Goal: Task Accomplishment & Management: Use online tool/utility

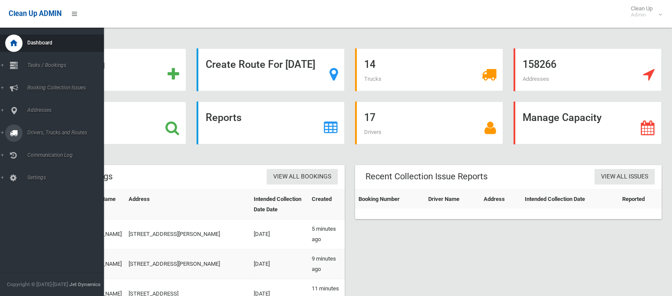
click at [47, 133] on span "Drivers, Trucks and Routes" at bounding box center [64, 133] width 79 height 6
click at [39, 186] on span "Routes" at bounding box center [61, 184] width 72 height 6
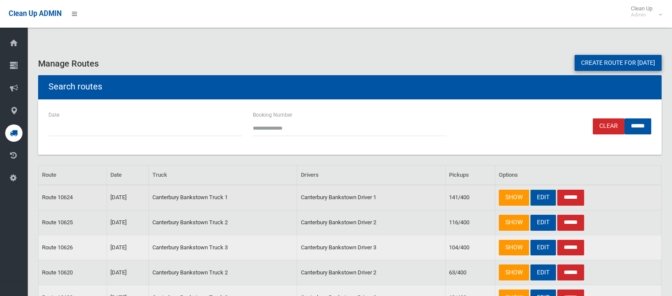
click at [540, 201] on link "EDIT" at bounding box center [543, 198] width 26 height 16
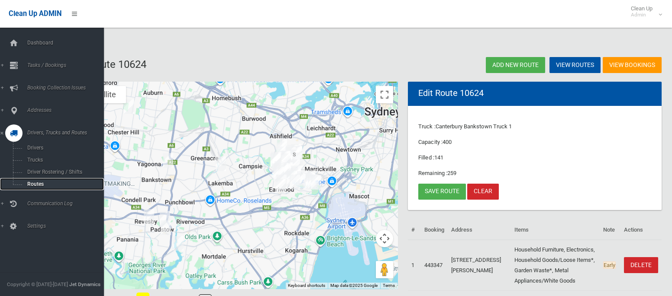
click at [52, 186] on span "Routes" at bounding box center [61, 184] width 72 height 6
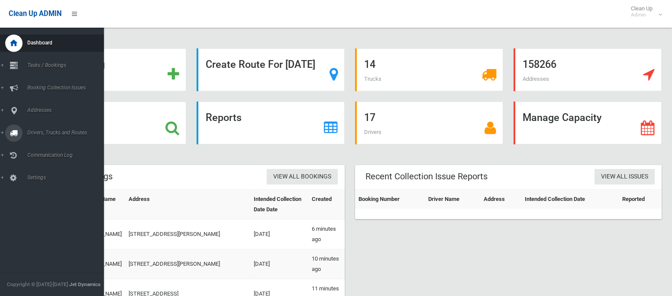
click at [37, 136] on link "Drivers, Trucks and Routes" at bounding box center [52, 133] width 104 height 17
click at [43, 67] on span "Tasks / Bookings" at bounding box center [64, 65] width 79 height 6
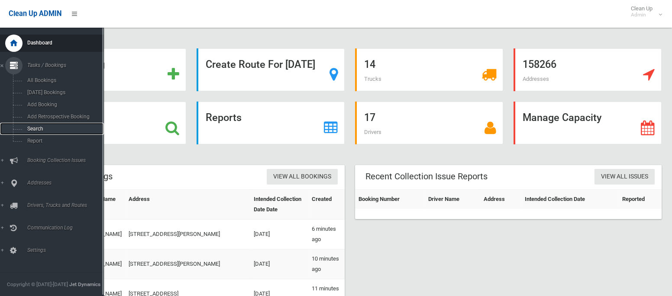
click at [41, 129] on span "Search" at bounding box center [61, 129] width 72 height 6
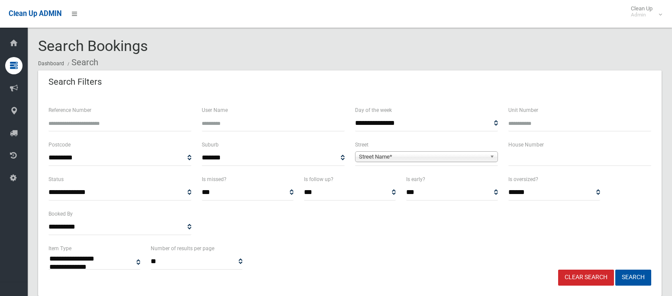
select select
click at [546, 163] on input "text" at bounding box center [579, 158] width 143 height 16
type input "**"
click at [463, 160] on span "Street Name*" at bounding box center [422, 157] width 127 height 10
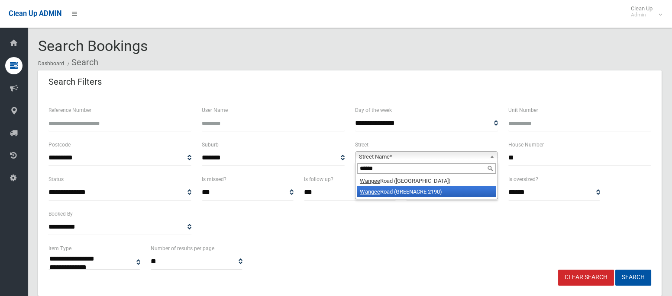
type input "******"
click at [422, 193] on li "Wangee Road (GREENACRE 2190)" at bounding box center [426, 192] width 138 height 11
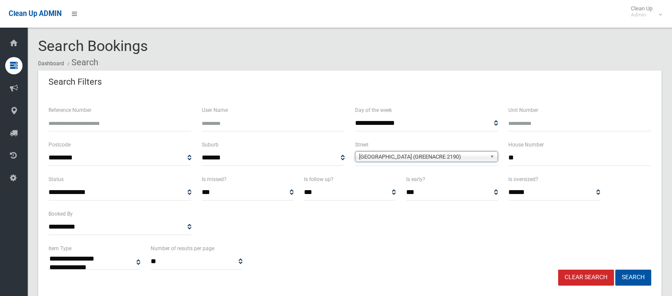
click at [411, 155] on span "[GEOGRAPHIC_DATA] (GREENACRE 2190)" at bounding box center [422, 157] width 127 height 10
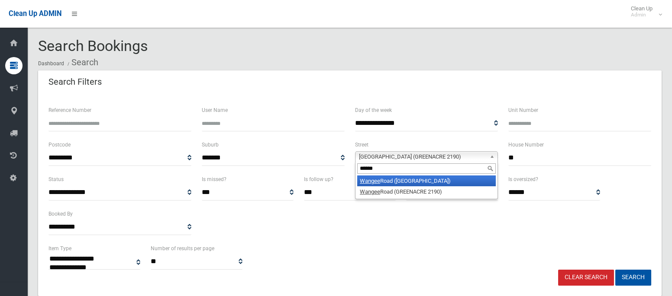
type input "******"
click at [405, 180] on li "Wangee Road (LAKEMBA 2195)" at bounding box center [426, 181] width 138 height 11
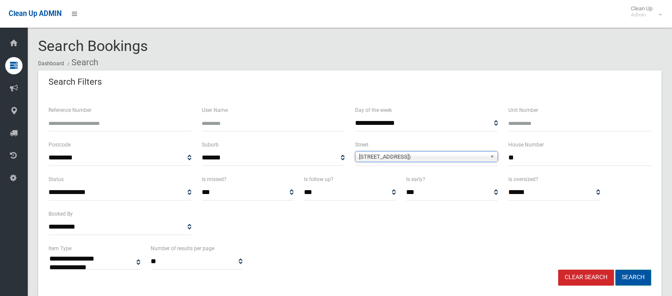
click at [635, 279] on button "Search" at bounding box center [633, 278] width 36 height 16
select select
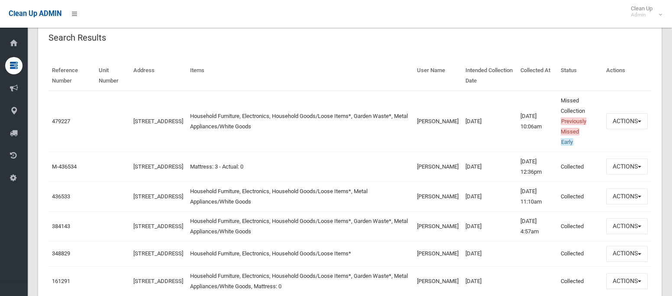
scroll to position [282, 0]
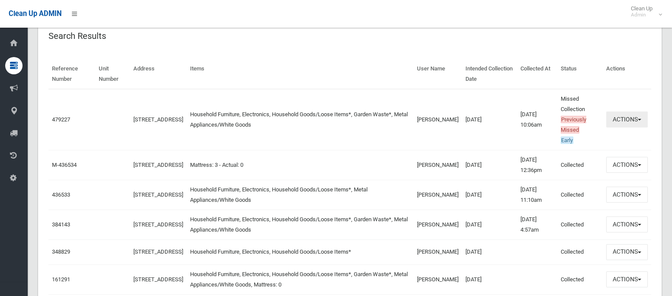
click at [624, 118] on button "Actions" at bounding box center [627, 120] width 42 height 16
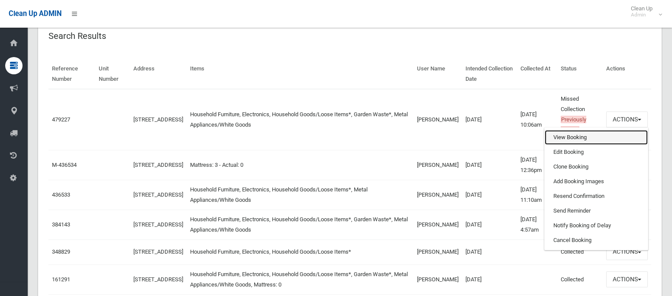
click at [578, 136] on link "View Booking" at bounding box center [595, 137] width 103 height 15
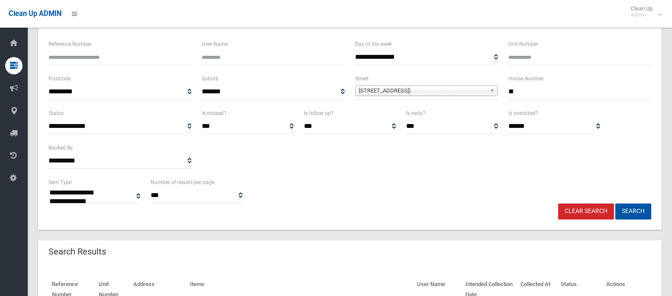
scroll to position [60, 0]
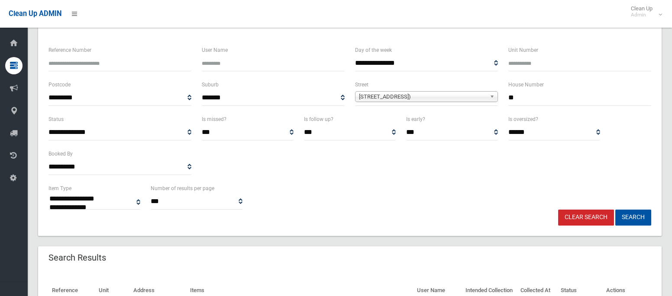
click at [534, 95] on input "**" at bounding box center [579, 98] width 143 height 16
type input "**"
click at [444, 96] on span "Wangee Road (LAKEMBA 2195)" at bounding box center [422, 97] width 127 height 10
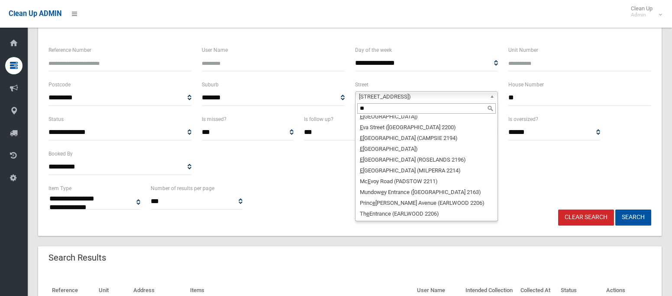
scroll to position [0, 0]
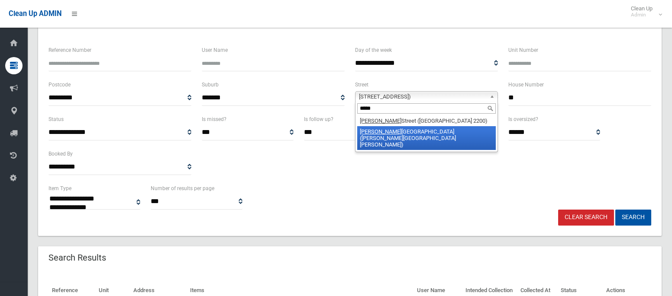
type input "*****"
click at [425, 132] on li "Ellis ton Street (CHESTER HILL 2162)" at bounding box center [426, 138] width 138 height 24
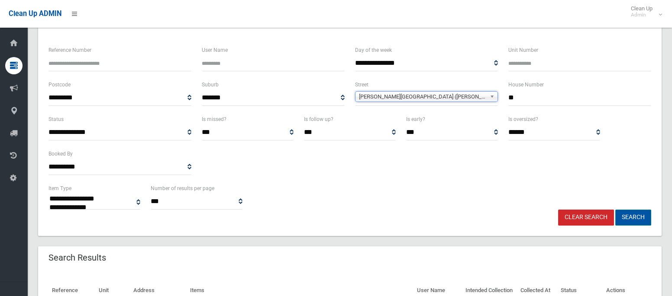
click at [643, 220] on button "Search" at bounding box center [633, 218] width 36 height 16
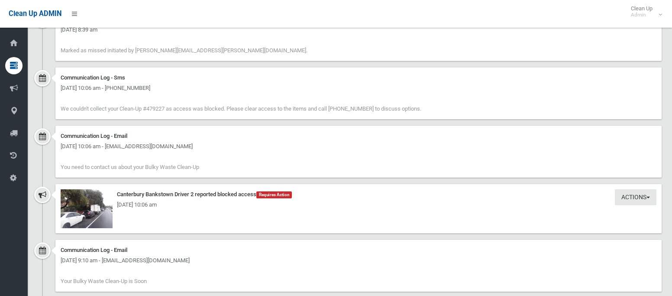
scroll to position [332, 0]
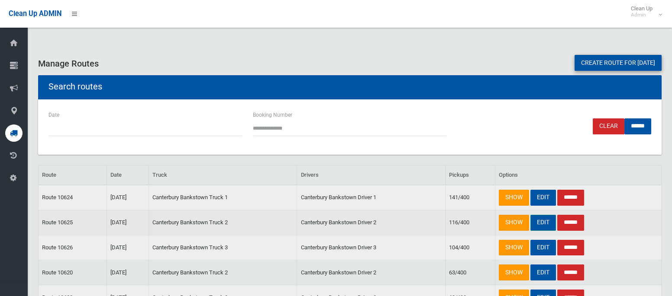
click at [546, 224] on link "EDIT" at bounding box center [543, 223] width 26 height 16
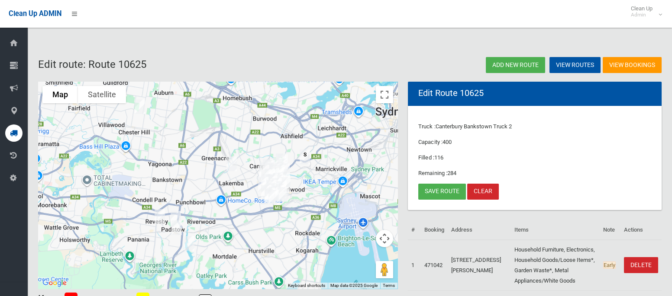
click at [229, 158] on img "62 Wangee Road, LAKEMBA NSW 2195" at bounding box center [231, 164] width 17 height 22
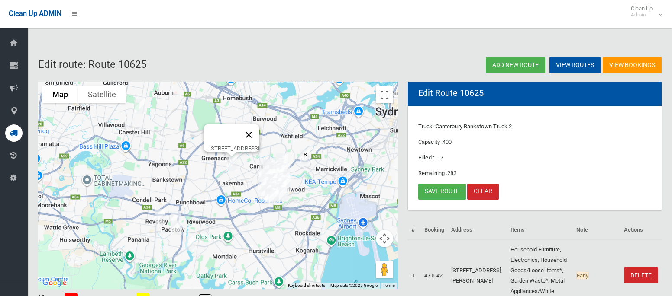
click at [259, 126] on button "Close" at bounding box center [248, 135] width 21 height 21
click at [143, 106] on img "74 Elliston Street, CHESTER HILL NSW 2162" at bounding box center [139, 107] width 17 height 22
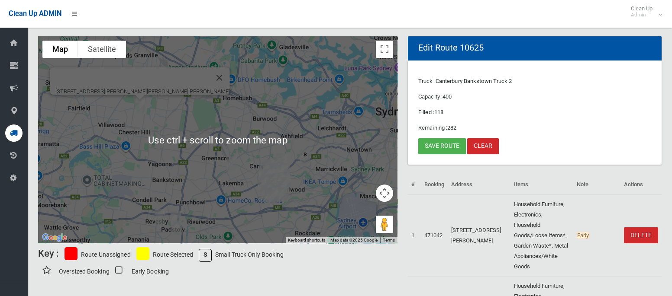
scroll to position [47, 0]
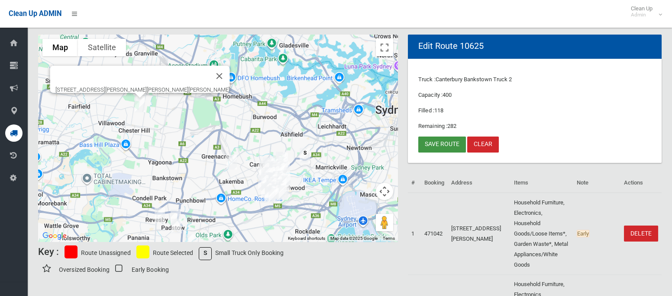
click at [451, 148] on link "Save route" at bounding box center [442, 145] width 48 height 16
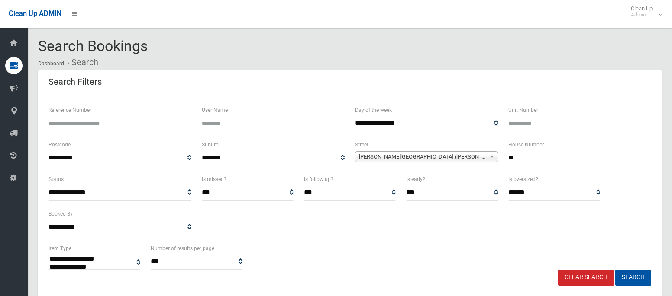
select select
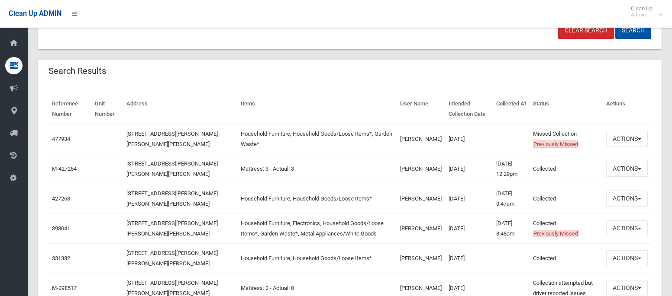
scroll to position [248, 0]
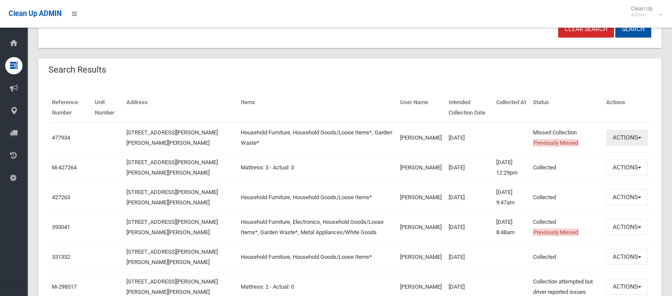
click at [621, 140] on button "Actions" at bounding box center [627, 138] width 42 height 16
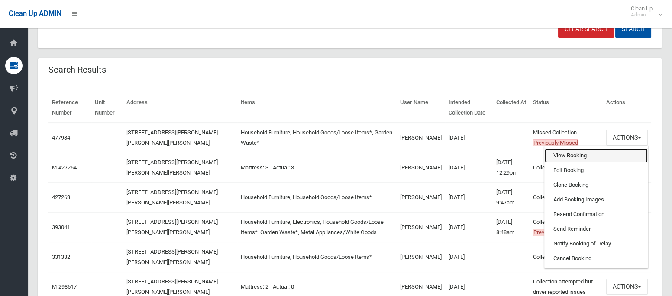
click at [582, 153] on link "View Booking" at bounding box center [595, 155] width 103 height 15
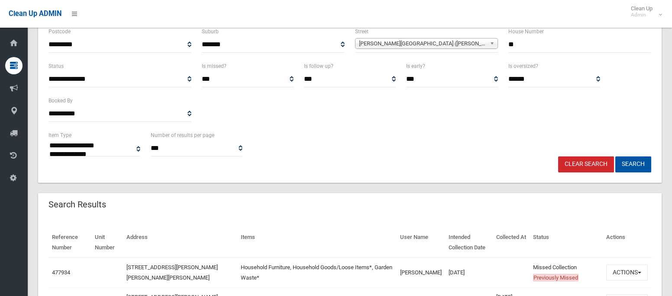
scroll to position [108, 0]
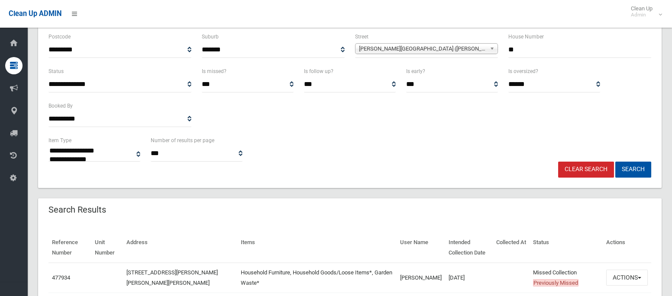
click at [514, 47] on input "**" at bounding box center [579, 50] width 143 height 16
type input "*"
click at [380, 48] on span "Elliston Street (CHESTER HILL 2162)" at bounding box center [422, 49] width 127 height 10
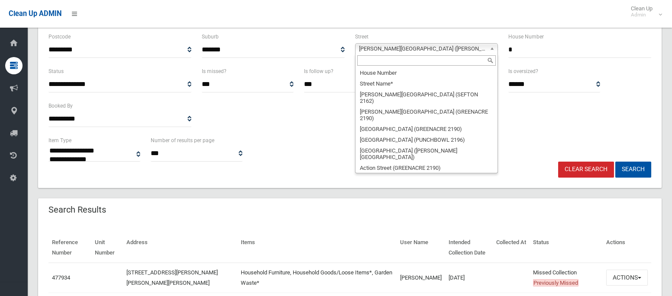
scroll to position [7229, 0]
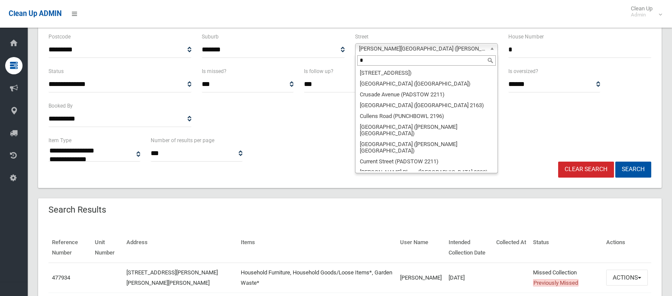
click at [380, 48] on span "Elliston Street (CHESTER HILL 2162)" at bounding box center [422, 49] width 127 height 10
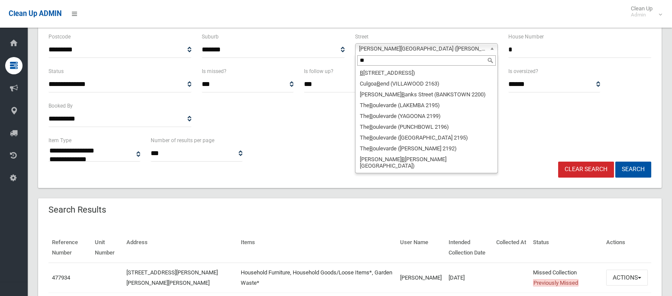
scroll to position [0, 0]
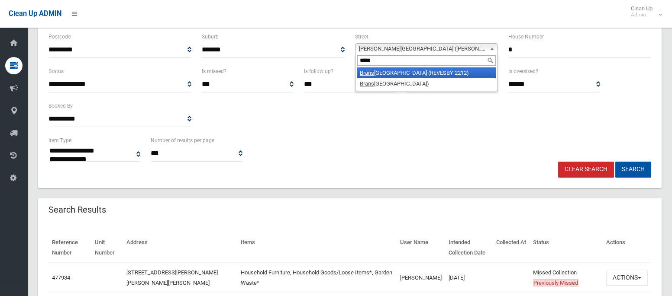
type input "*****"
click at [380, 75] on li "Brans grove Road (REVESBY 2212)" at bounding box center [426, 73] width 138 height 11
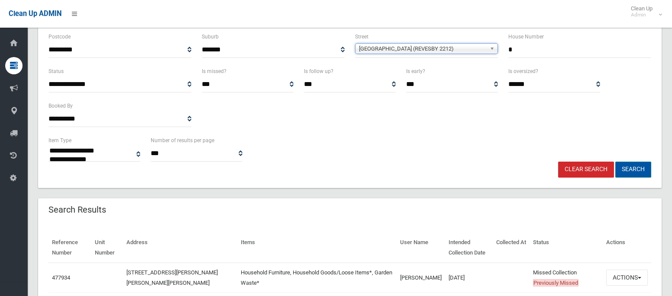
click at [630, 168] on button "Search" at bounding box center [633, 170] width 36 height 16
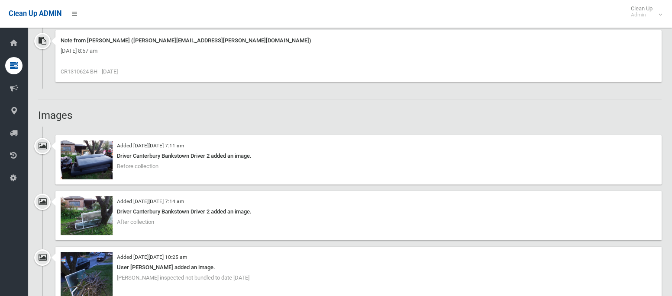
scroll to position [101, 0]
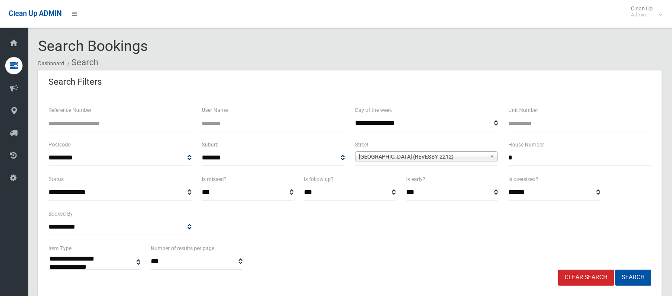
select select
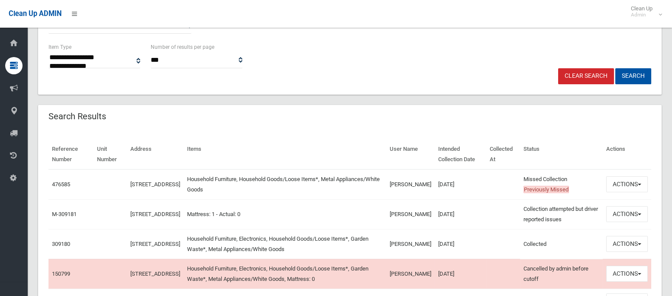
scroll to position [203, 0]
click at [621, 179] on button "Actions" at bounding box center [627, 184] width 42 height 16
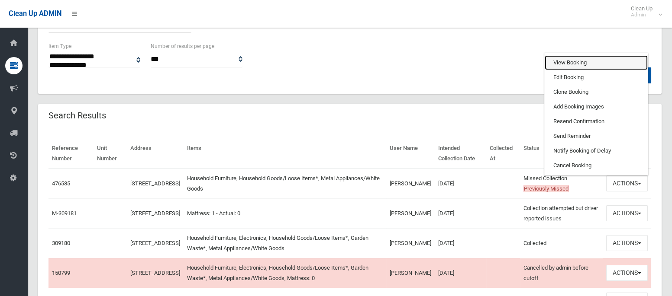
click at [560, 64] on link "View Booking" at bounding box center [595, 62] width 103 height 15
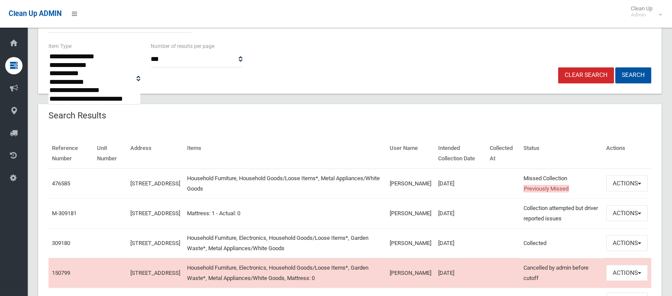
scroll to position [0, 0]
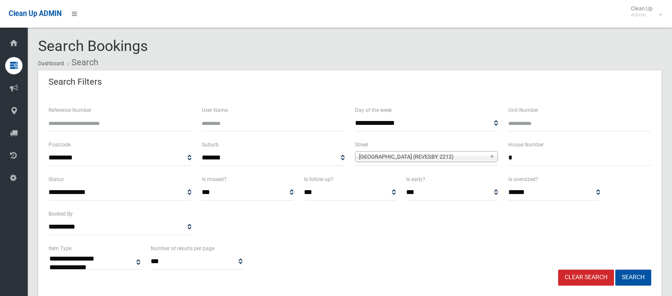
click at [518, 158] on input "*" at bounding box center [579, 158] width 143 height 16
type input "***"
click at [441, 153] on span "Bransgrove Road (REVESBY 2212)" at bounding box center [422, 157] width 127 height 10
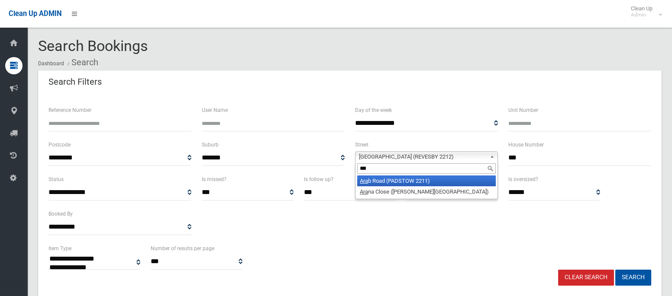
type input "***"
click at [383, 177] on li "Ara b Road (PADSTOW 2211)" at bounding box center [426, 181] width 138 height 11
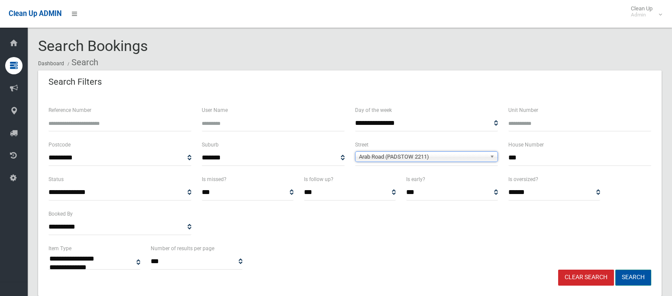
click at [648, 277] on button "Search" at bounding box center [633, 278] width 36 height 16
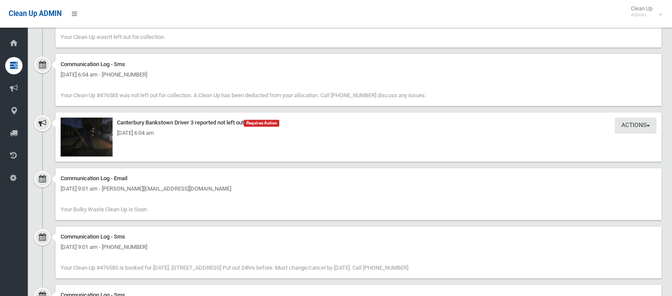
scroll to position [941, 0]
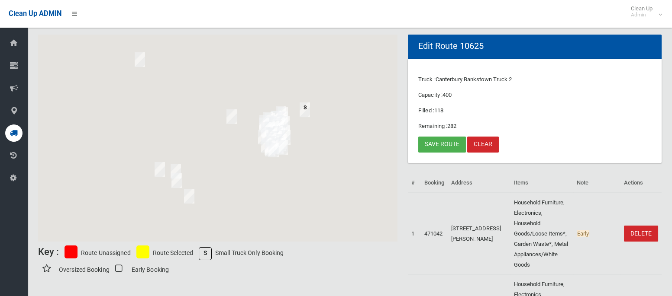
scroll to position [47, 0]
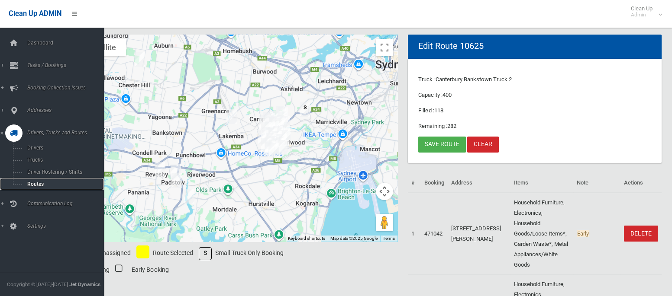
click at [36, 183] on span "Routes" at bounding box center [61, 184] width 72 height 6
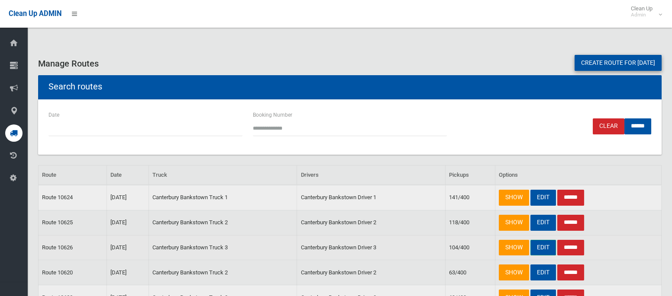
click at [551, 247] on link "EDIT" at bounding box center [543, 248] width 26 height 16
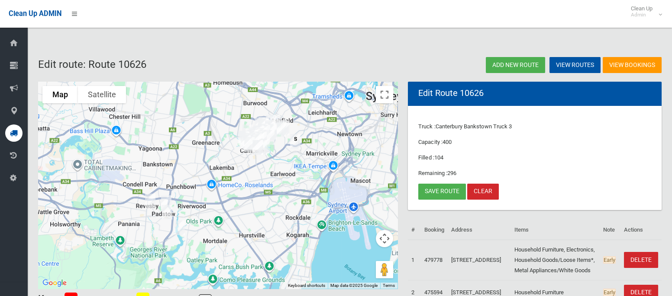
click at [148, 203] on img "5 Bransgrove Road, REVESBY NSW 2212" at bounding box center [150, 201] width 17 height 22
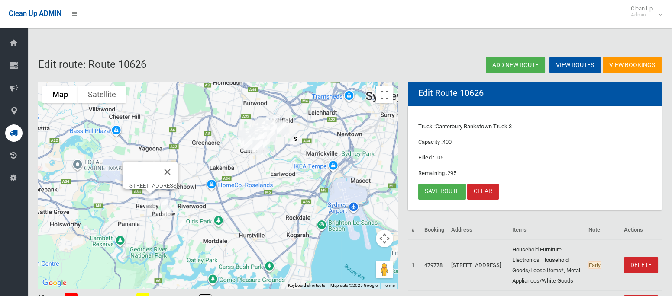
click at [166, 199] on img "115 Arab Road, PADSTOW NSW 2211" at bounding box center [166, 203] width 17 height 22
click at [440, 192] on link "Save route" at bounding box center [442, 192] width 48 height 16
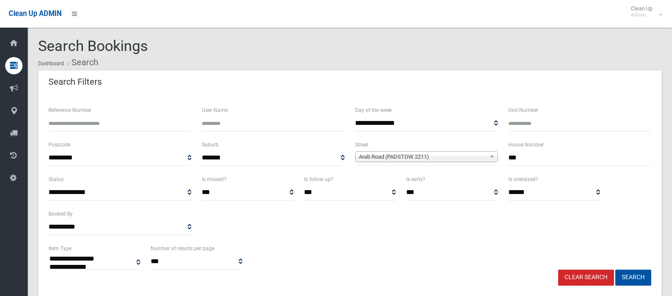
select select
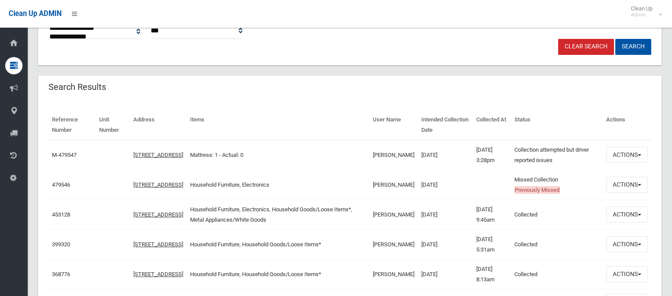
scroll to position [233, 0]
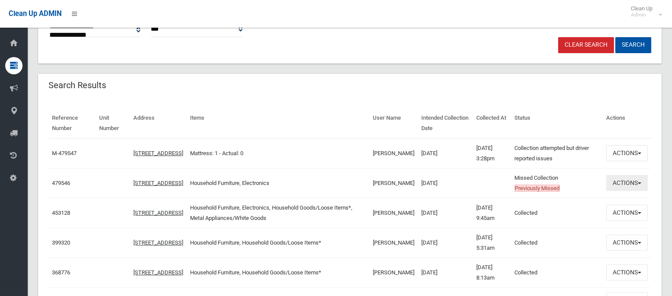
click at [615, 186] on button "Actions" at bounding box center [627, 183] width 42 height 16
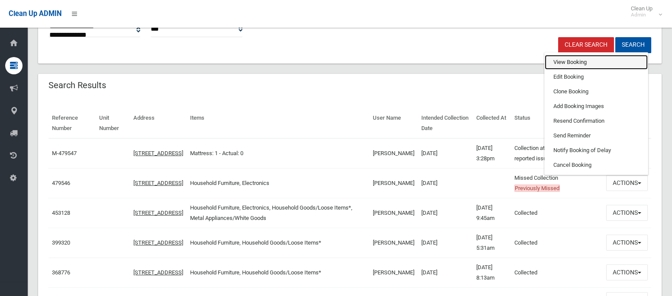
click at [568, 58] on link "View Booking" at bounding box center [595, 62] width 103 height 15
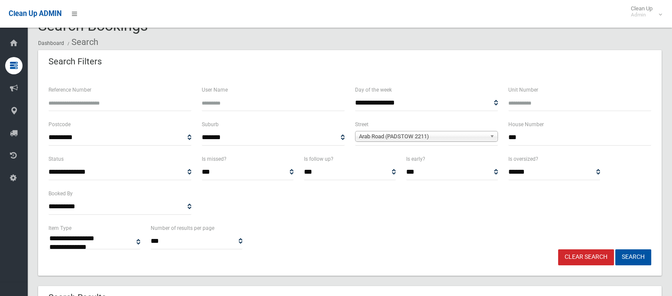
scroll to position [0, 0]
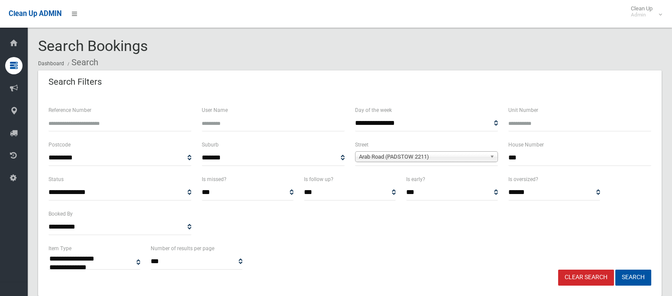
click at [525, 156] on input "***" at bounding box center [579, 158] width 143 height 16
type input "***"
click at [449, 154] on span "Arab Road (PADSTOW 2211)" at bounding box center [422, 157] width 127 height 10
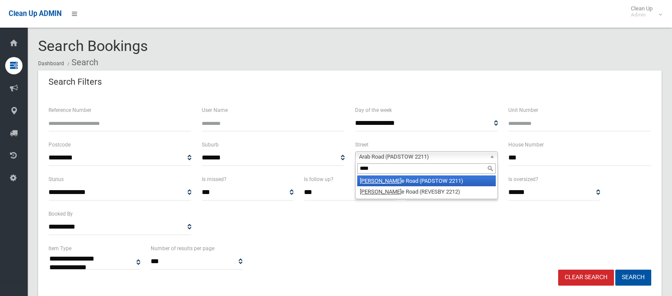
type input "****"
click at [427, 180] on li "Doyl e Road (PADSTOW 2211)" at bounding box center [426, 181] width 138 height 11
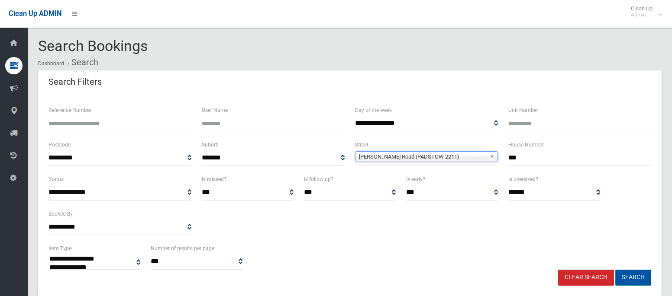
click at [630, 277] on button "Search" at bounding box center [633, 278] width 36 height 16
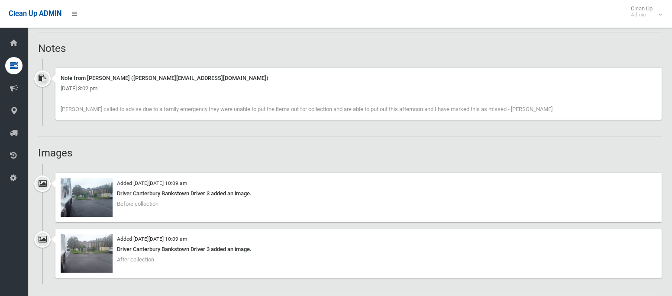
scroll to position [581, 0]
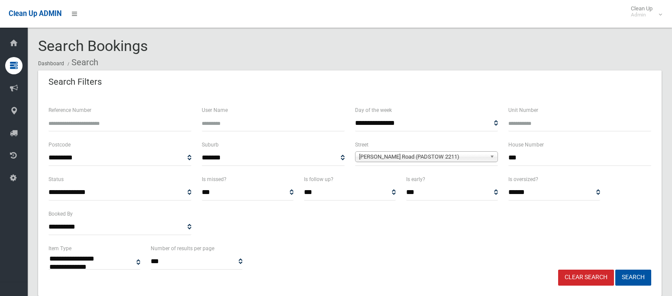
select select
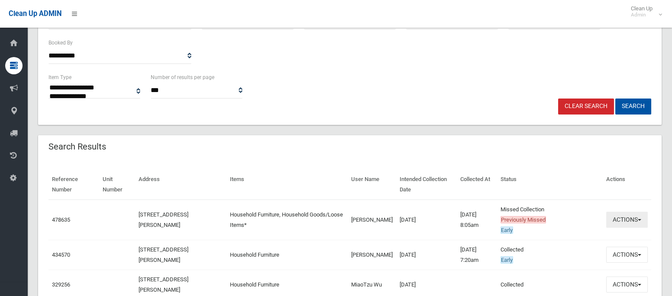
click at [614, 223] on button "Actions" at bounding box center [627, 220] width 42 height 16
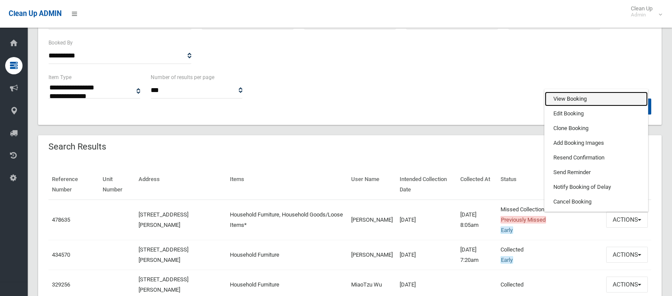
click at [570, 96] on link "View Booking" at bounding box center [595, 99] width 103 height 15
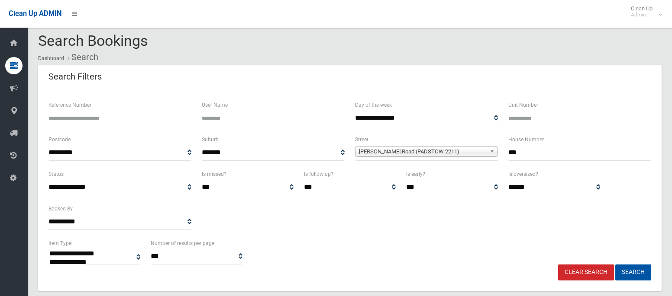
scroll to position [0, 0]
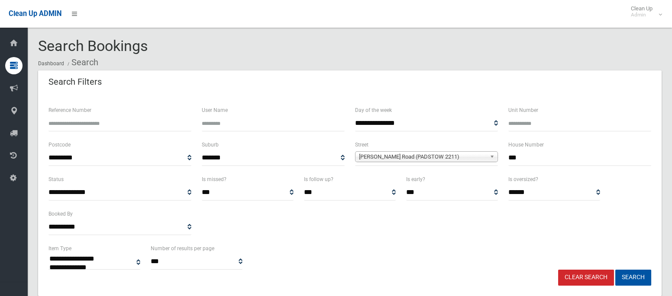
click at [516, 159] on input "***" at bounding box center [579, 158] width 143 height 16
type input "**"
click at [473, 160] on span "Doyle Road (PADSTOW 2211)" at bounding box center [422, 157] width 127 height 10
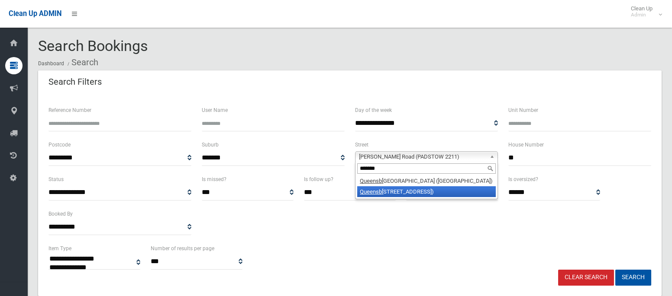
type input "*******"
click at [465, 191] on li "Queensb ury Road (PADSTOW HEIGHTS 2211)" at bounding box center [426, 192] width 138 height 11
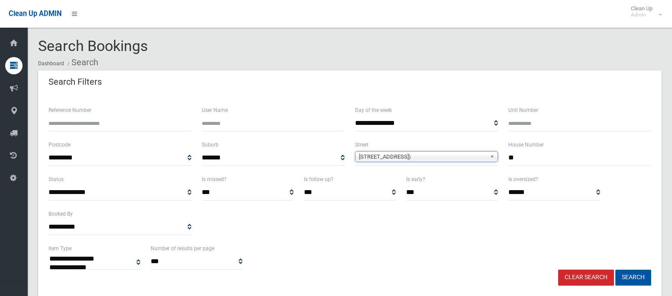
click at [634, 283] on button "Search" at bounding box center [633, 278] width 36 height 16
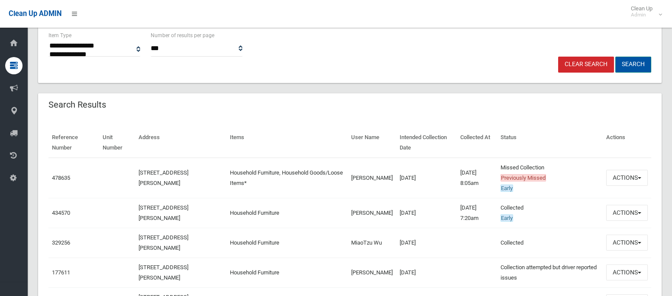
scroll to position [220, 0]
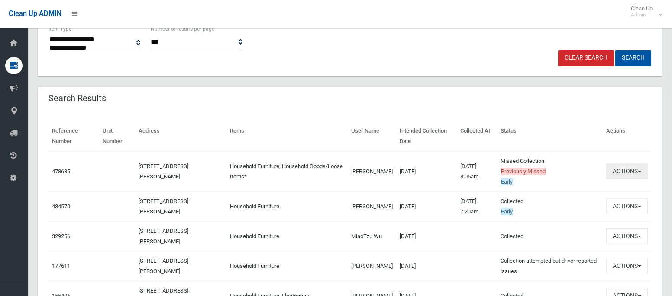
click at [623, 174] on button "Actions" at bounding box center [627, 172] width 42 height 16
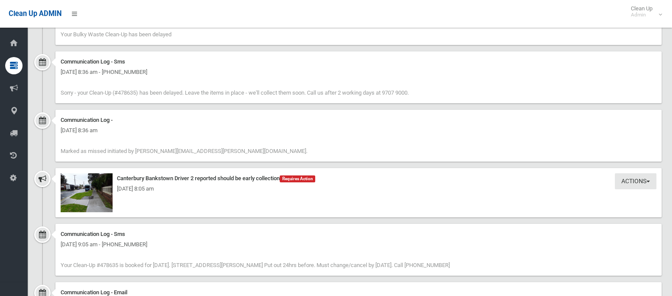
scroll to position [571, 0]
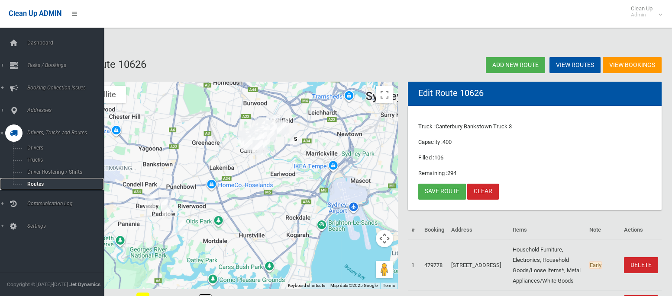
click at [45, 187] on span "Routes" at bounding box center [61, 184] width 72 height 6
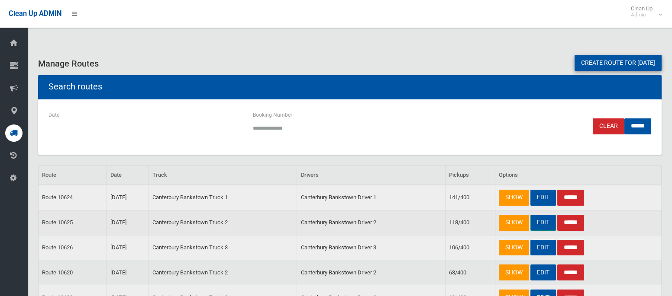
click at [538, 223] on link "EDIT" at bounding box center [543, 223] width 26 height 16
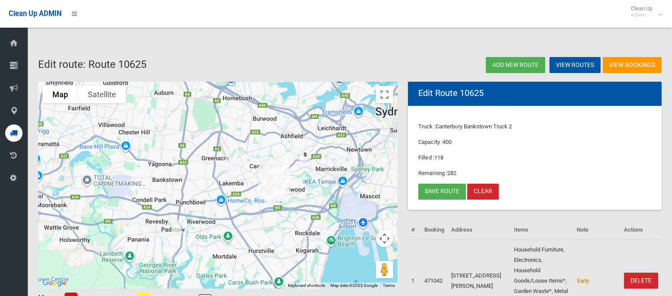
click at [180, 227] on img "146 Doyle Road, PADSTOW NSW 2211" at bounding box center [176, 228] width 17 height 22
click at [219, 196] on button "Close" at bounding box center [214, 199] width 21 height 21
click at [187, 241] on img "10 Queensbury Road, PADSTOW HEIGHTS NSW 2211" at bounding box center [188, 244] width 17 height 22
click at [441, 190] on link "Save route" at bounding box center [442, 192] width 48 height 16
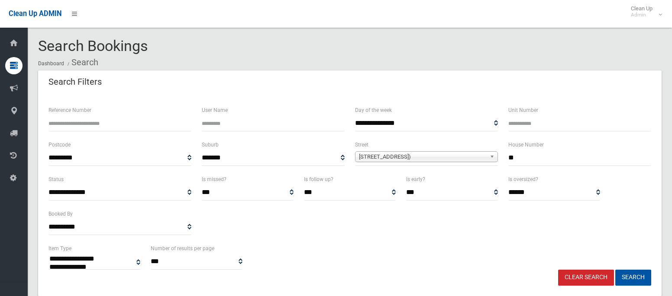
select select
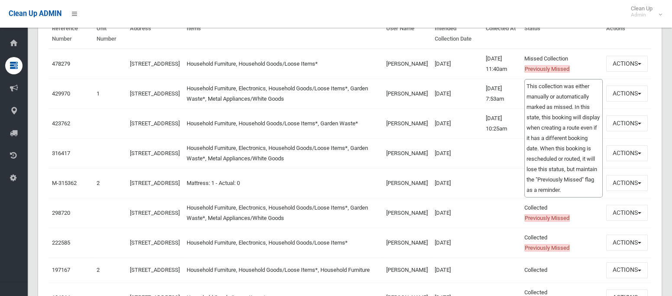
scroll to position [320, 0]
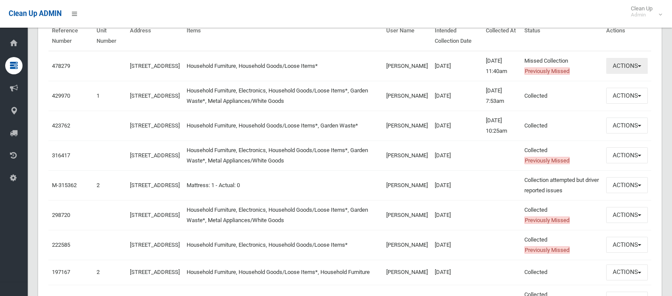
click at [622, 64] on button "Actions" at bounding box center [627, 66] width 42 height 16
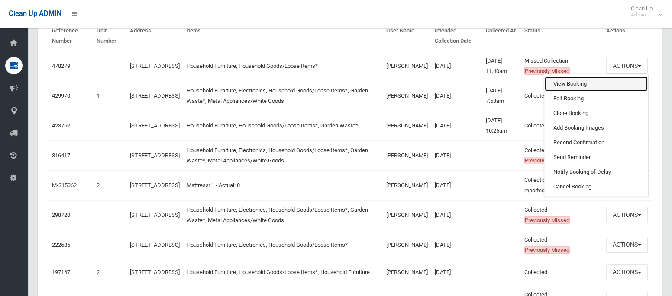
click at [566, 84] on link "View Booking" at bounding box center [595, 84] width 103 height 15
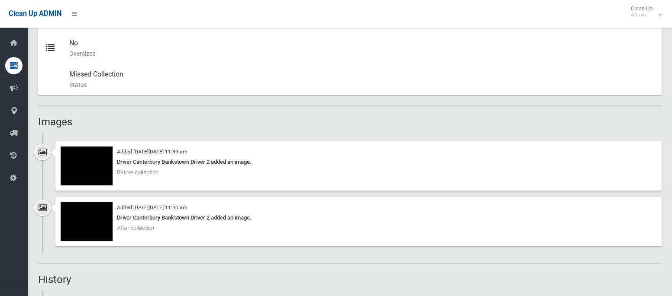
scroll to position [424, 0]
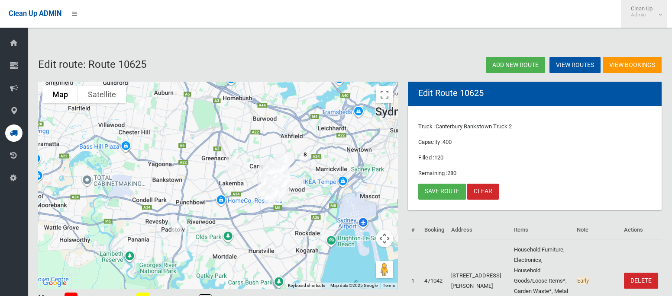
click at [660, 16] on link "Clean Up Admin" at bounding box center [644, 14] width 46 height 28
click at [639, 40] on link "Logout" at bounding box center [643, 37] width 45 height 15
